Goal: Information Seeking & Learning: Find specific page/section

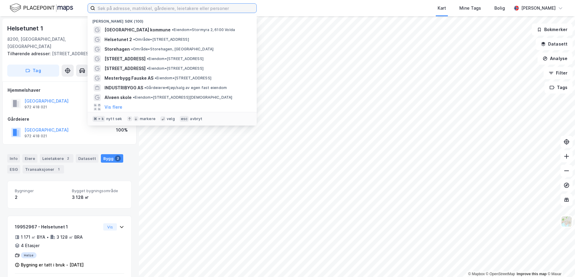
click at [140, 8] on input at bounding box center [175, 8] width 161 height 9
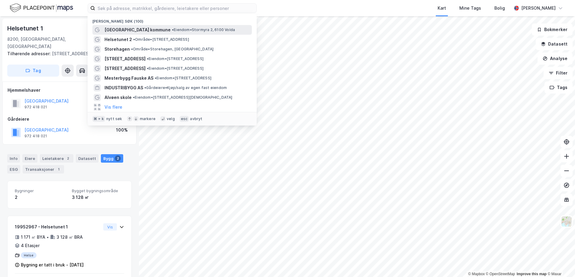
click at [172, 28] on span "•" at bounding box center [173, 30] width 2 height 5
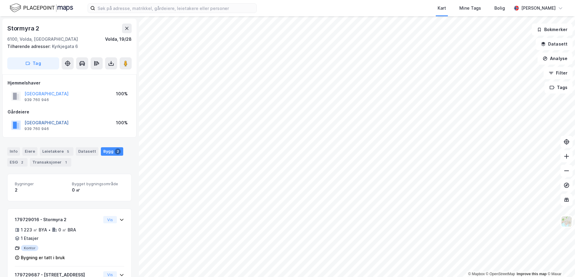
click at [0, 0] on button "VOLDA KOMMUNE" at bounding box center [0, 0] width 0 height 0
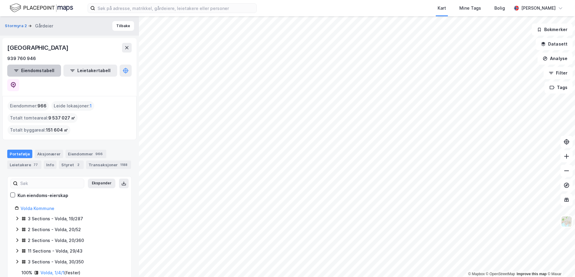
click at [41, 67] on button "Eiendomstabell" at bounding box center [34, 71] width 54 height 12
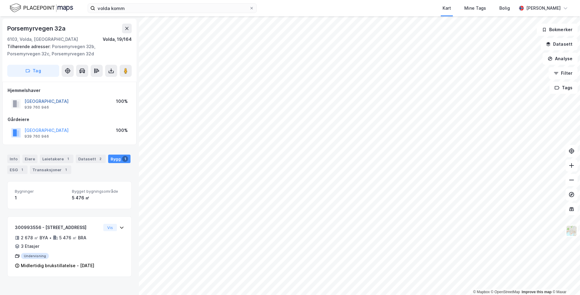
click at [0, 0] on button "VOLDA KOMMUNE" at bounding box center [0, 0] width 0 height 0
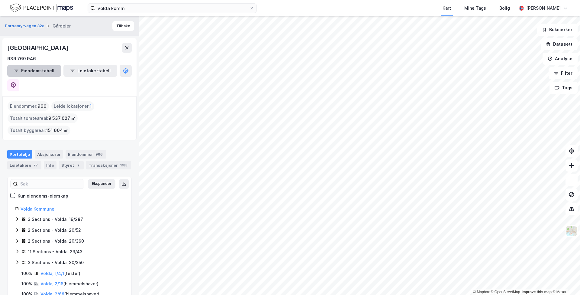
click at [39, 72] on button "Eiendomstabell" at bounding box center [34, 71] width 54 height 12
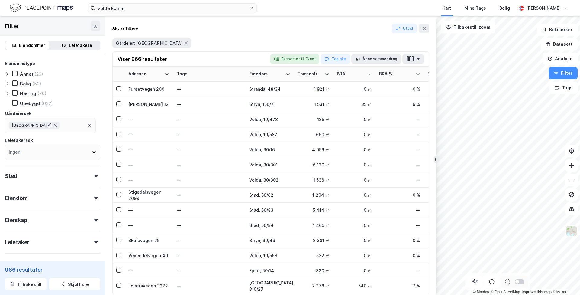
click at [30, 92] on div "Næring" at bounding box center [28, 93] width 16 height 6
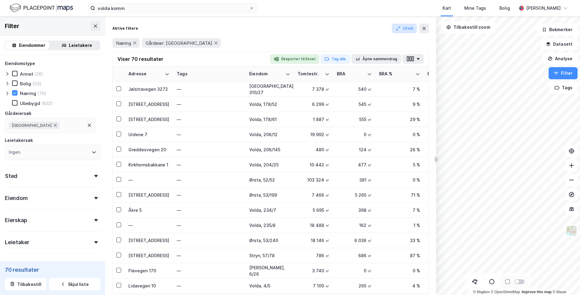
click at [406, 27] on button "Utvid" at bounding box center [404, 29] width 25 height 10
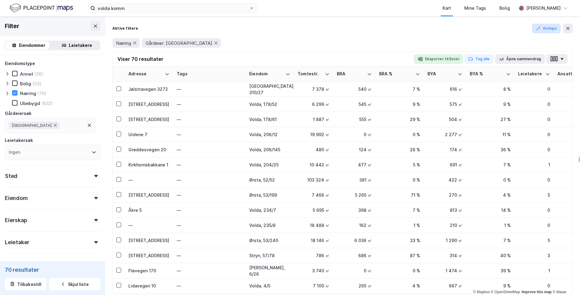
click at [551, 26] on button "Kollaps" at bounding box center [546, 29] width 29 height 10
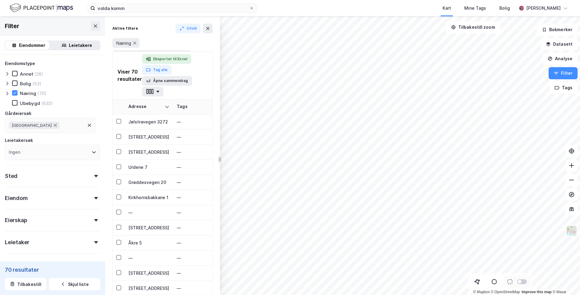
drag, startPoint x: 441, startPoint y: 109, endPoint x: 173, endPoint y: 110, distance: 268.4
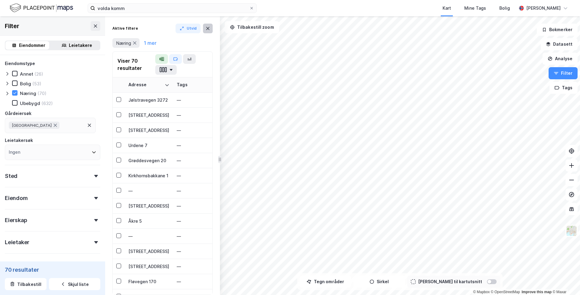
click at [209, 31] on button at bounding box center [208, 29] width 10 height 10
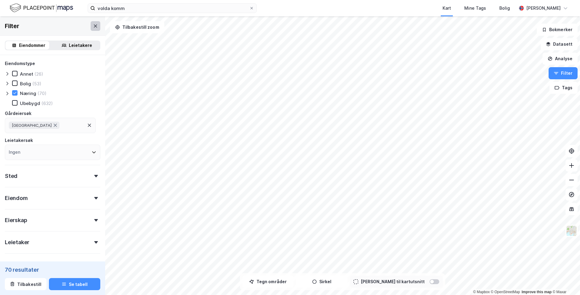
click at [93, 26] on icon at bounding box center [95, 26] width 5 height 5
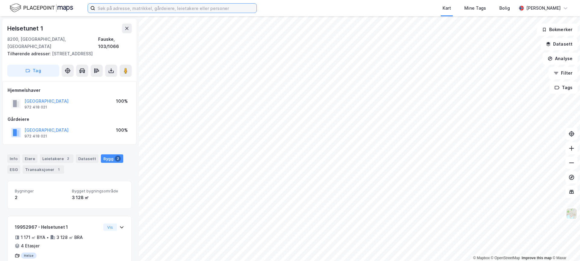
click at [103, 8] on input at bounding box center [175, 8] width 161 height 9
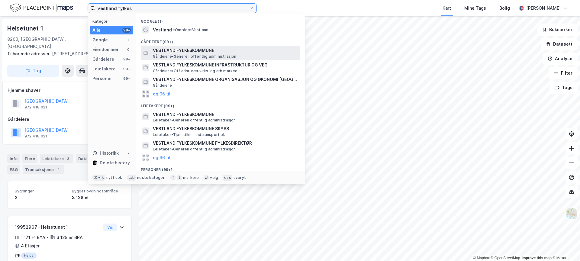
type input "vestland fylkes"
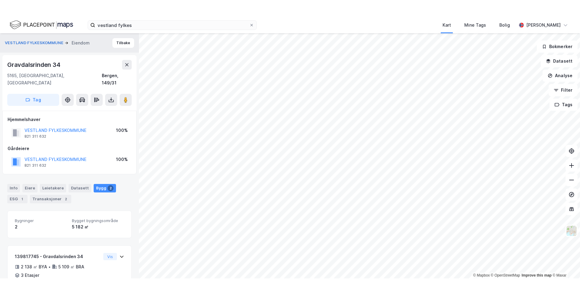
scroll to position [78, 0]
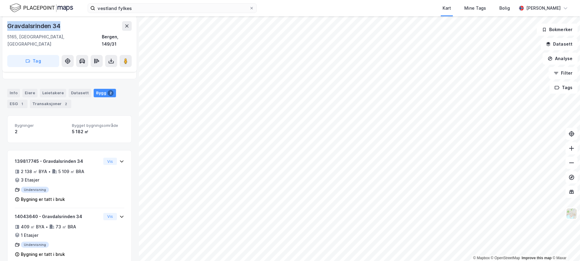
drag, startPoint x: 64, startPoint y: 28, endPoint x: 5, endPoint y: 28, distance: 59.2
click at [5, 28] on div "[STREET_ADDRESS]" at bounding box center [69, 44] width 134 height 56
copy div "Gravdalsrinden 34"
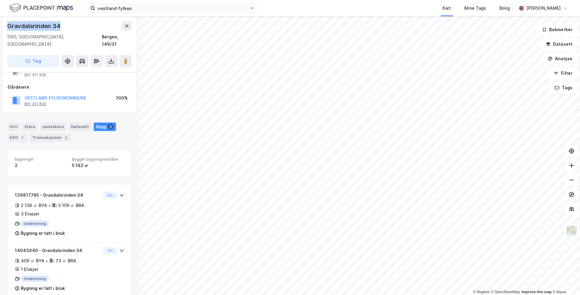
scroll to position [0, 0]
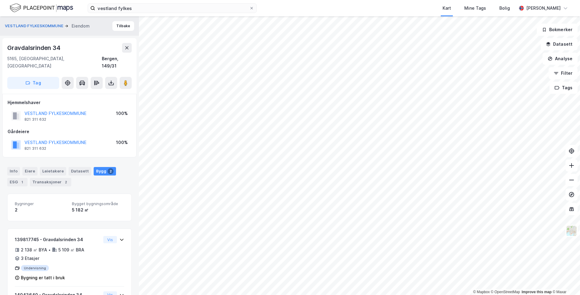
copy div
click at [64, 52] on div "Gravdalsrinden 34" at bounding box center [69, 48] width 125 height 10
drag, startPoint x: 55, startPoint y: 57, endPoint x: 16, endPoint y: 47, distance: 40.8
click at [7, 45] on div "Gravdalsrinden 34 5165, Laksevåg, Vestland Bergen, 149/31 Tag" at bounding box center [69, 66] width 134 height 56
copy div "Gravdalsrinden 34 5165, Laksevåg, Vestland"
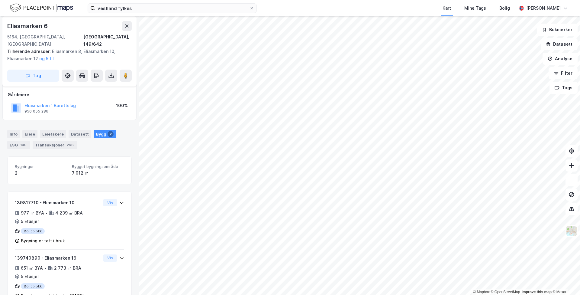
scroll to position [39, 0]
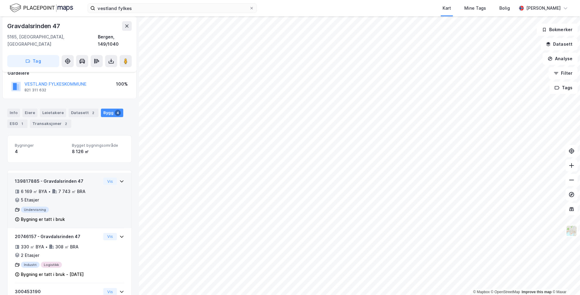
scroll to position [73, 0]
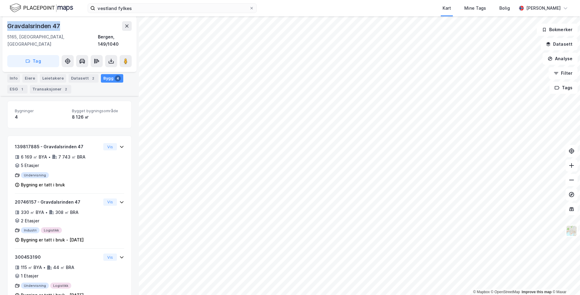
drag, startPoint x: 60, startPoint y: 26, endPoint x: 6, endPoint y: 29, distance: 54.2
click at [6, 29] on div "Gravdalsrinden 47 5165, Laksevåg, Vestland Bergen, 149/1040 Tag" at bounding box center [69, 44] width 134 height 56
click at [46, 34] on div "5165, Laksevåg, Vestland" at bounding box center [52, 40] width 91 height 15
drag, startPoint x: 60, startPoint y: 39, endPoint x: 8, endPoint y: 26, distance: 54.5
click at [8, 26] on div "Gravdalsrinden 47 5165, Laksevåg, Vestland Bergen, 149/1040" at bounding box center [69, 34] width 125 height 27
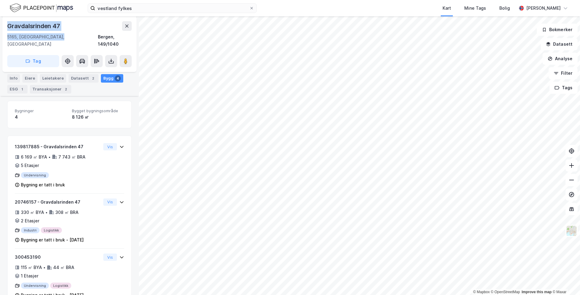
copy div "Gravdalsrinden 47 5165, Laksevåg, Vestland"
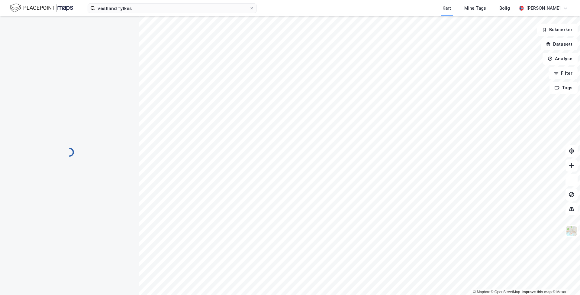
scroll to position [73, 0]
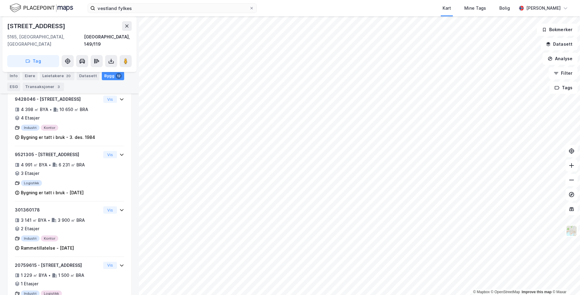
scroll to position [162, 0]
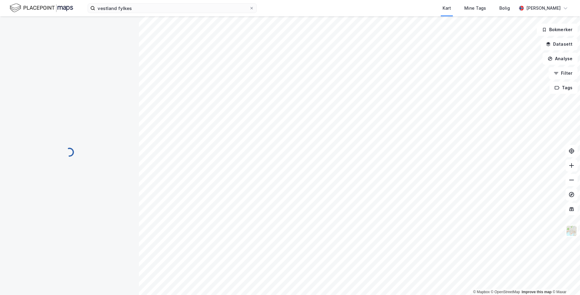
scroll to position [44, 0]
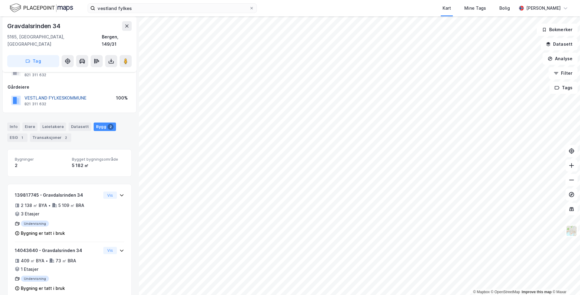
click at [0, 0] on button "VESTLAND FYLKESKOMMUNE" at bounding box center [0, 0] width 0 height 0
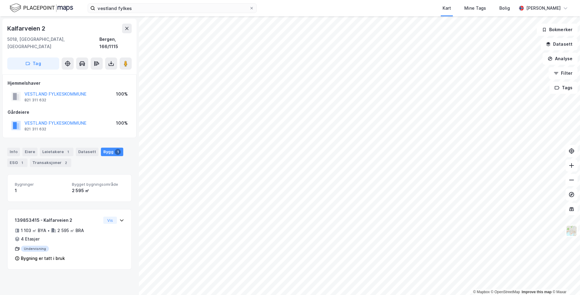
click at [57, 40] on div "5018, Bergen, Vestland Bergen, 166/1115" at bounding box center [69, 43] width 125 height 15
drag, startPoint x: 57, startPoint y: 39, endPoint x: 2, endPoint y: 26, distance: 57.1
click at [2, 26] on div "Kalfarveien 2 5018, Bergen, Vestland Bergen, 166/1115 Tag Hjemmelshaver VESTLAN…" at bounding box center [69, 155] width 139 height 278
copy div "Kalfarveien 2 5018, Bergen, Vestland"
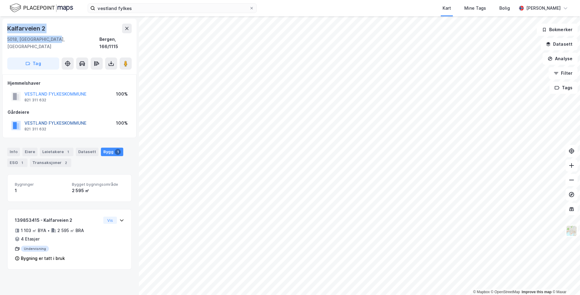
click at [0, 0] on button "VESTLAND FYLKESKOMMUNE" at bounding box center [0, 0] width 0 height 0
click at [291, 0] on html "vestland fylkes Kart Mine Tags Bolig Christer Svensen © Mapbox © OpenStreetMap …" at bounding box center [290, 147] width 580 height 295
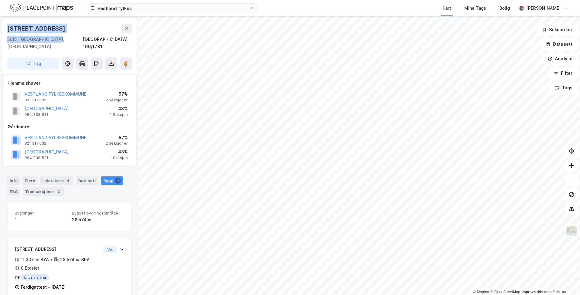
drag, startPoint x: 54, startPoint y: 40, endPoint x: 5, endPoint y: 28, distance: 51.0
click at [5, 28] on div "Lungegårdskaien 40 5015, Bergen, Vestland Bergen, 166/1781 Tag" at bounding box center [69, 47] width 134 height 56
copy div "Lungegårdskaien 40 5015, Bergen, Vestland"
click at [0, 0] on button "VESTLAND FYLKESKOMMUNE" at bounding box center [0, 0] width 0 height 0
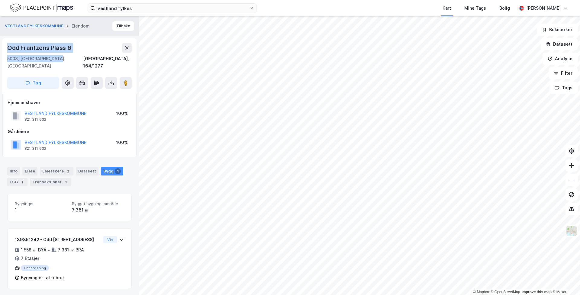
drag, startPoint x: 59, startPoint y: 58, endPoint x: 7, endPoint y: 49, distance: 53.0
click at [7, 49] on div "Odd Frantzens Plass 6 5008, Bergen, Vestland Bergen, 164/1277 Tag" at bounding box center [69, 66] width 134 height 56
copy div "Odd Frantzens Plass 6 5008, Bergen, Vestland"
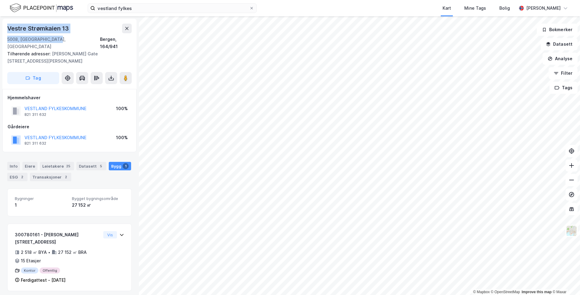
drag, startPoint x: 56, startPoint y: 39, endPoint x: 6, endPoint y: 29, distance: 51.2
click at [6, 29] on div "Vestre Strømkaien 13 5008, Bergen, Vestland Bergen, 164/941 Tilhørende adresser…" at bounding box center [69, 54] width 134 height 70
copy div "Vestre Strømkaien 13 5008, Bergen, Vestland"
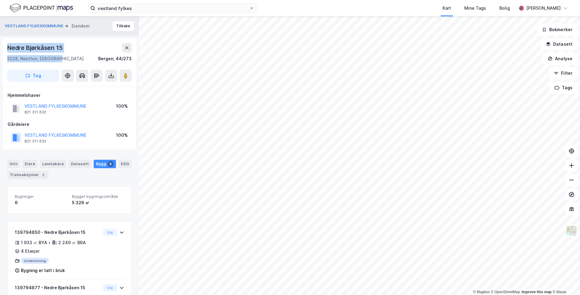
drag, startPoint x: 58, startPoint y: 58, endPoint x: 6, endPoint y: 46, distance: 52.9
click at [6, 46] on div "Nedre Bjørkåsen 15 5228, Nesttun, Vestland Bergen, 44/273 Tag" at bounding box center [69, 62] width 134 height 48
copy div "Nedre Bjørkåsen 15 5228, Nesttun, Vestland"
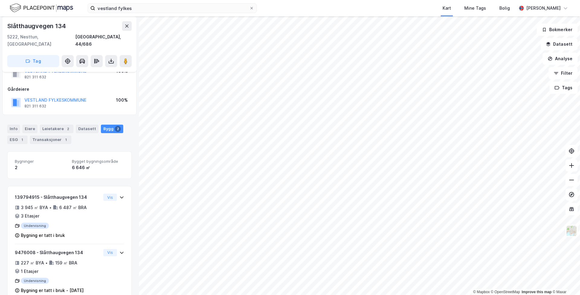
scroll to position [25, 0]
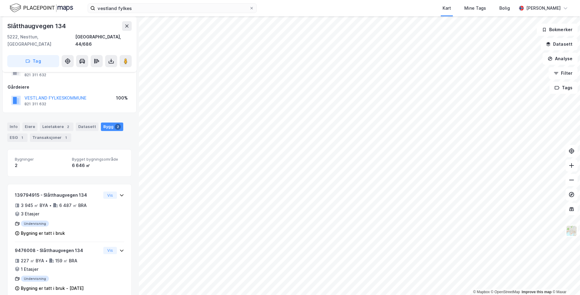
click at [45, 33] on div "Slåtthaugvegen 134 5222, Nesttun, Vestland Bergen, 44/686" at bounding box center [69, 34] width 125 height 27
drag, startPoint x: 56, startPoint y: 37, endPoint x: 2, endPoint y: 27, distance: 55.1
click at [2, 27] on div "Slåtthaugvegen 134 5222, Nesttun, Vestland Bergen, 44/686 Tag Hjemmelshaver VES…" at bounding box center [69, 155] width 139 height 278
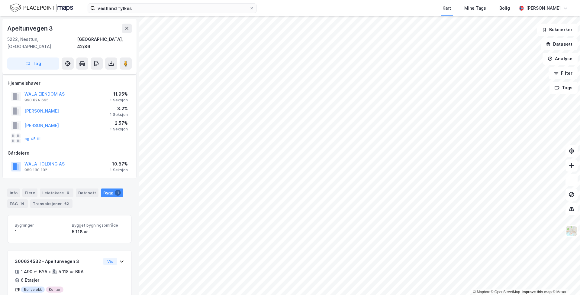
scroll to position [11, 0]
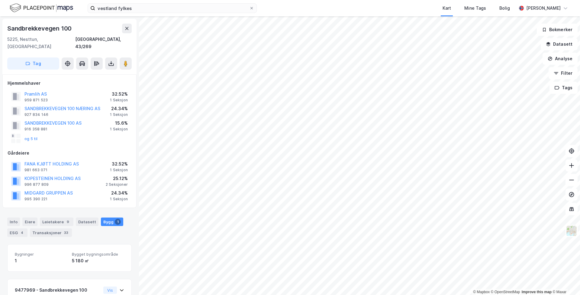
scroll to position [11, 0]
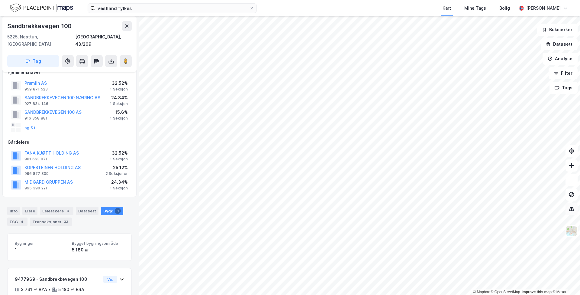
click at [573, 206] on icon at bounding box center [572, 209] width 6 height 6
click at [567, 85] on button "Tags" at bounding box center [564, 88] width 28 height 12
click at [565, 75] on button "Filter" at bounding box center [563, 73] width 29 height 12
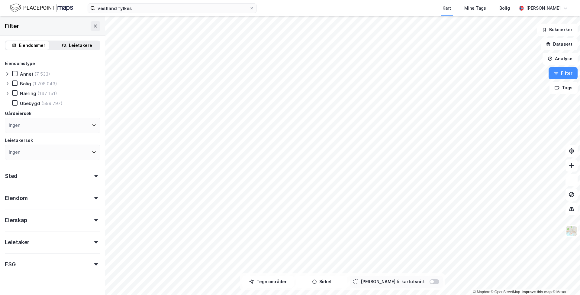
click at [24, 95] on div "Næring" at bounding box center [28, 93] width 16 height 6
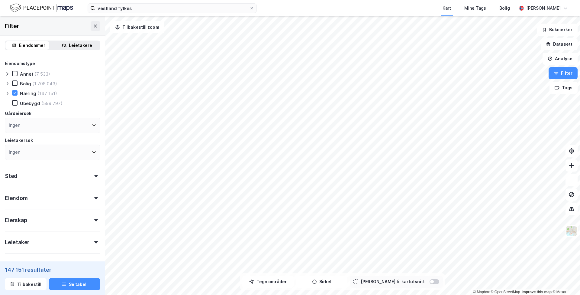
click at [29, 92] on div "Næring" at bounding box center [28, 93] width 16 height 6
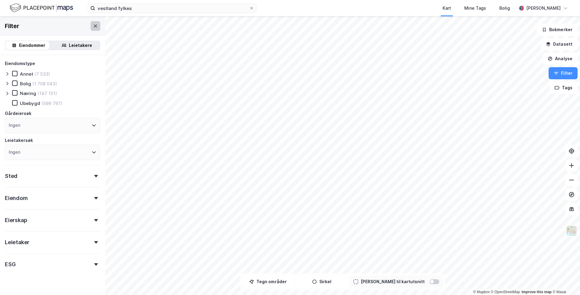
click at [91, 29] on button at bounding box center [96, 26] width 10 height 10
